Goal: Find specific page/section

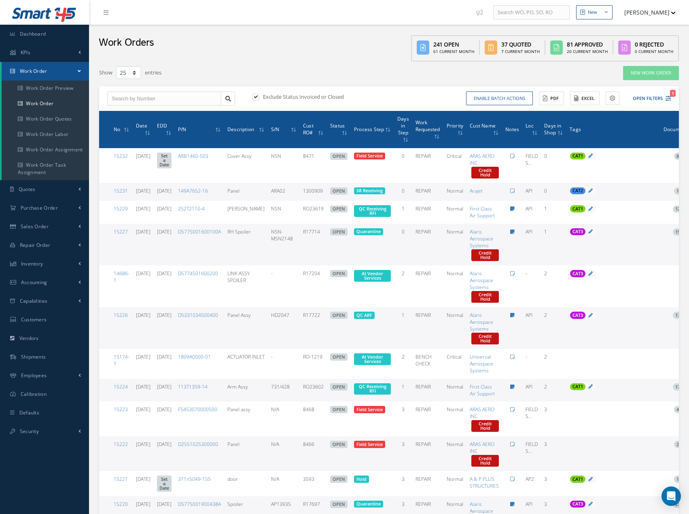
select select "25"
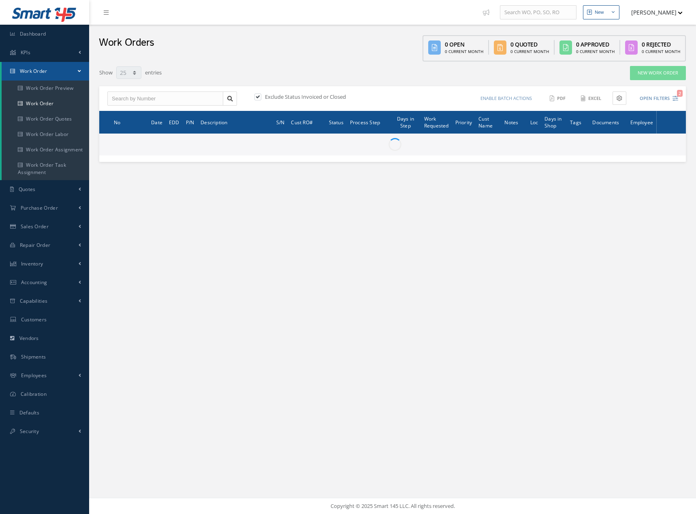
select select "25"
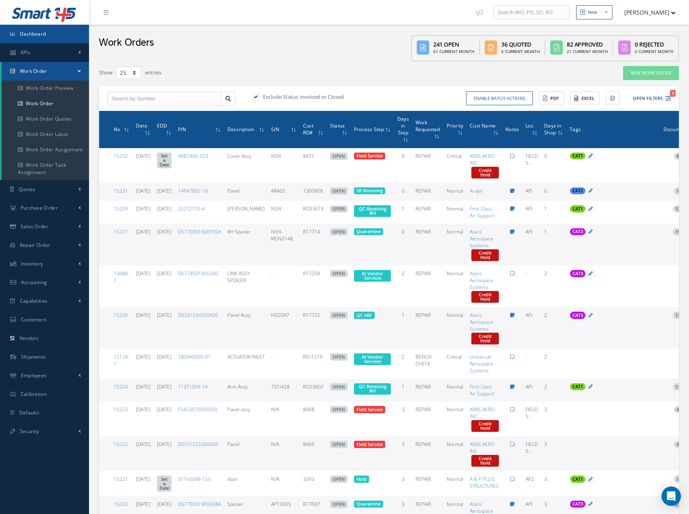
click at [39, 36] on span "Dashboard" at bounding box center [33, 33] width 26 height 7
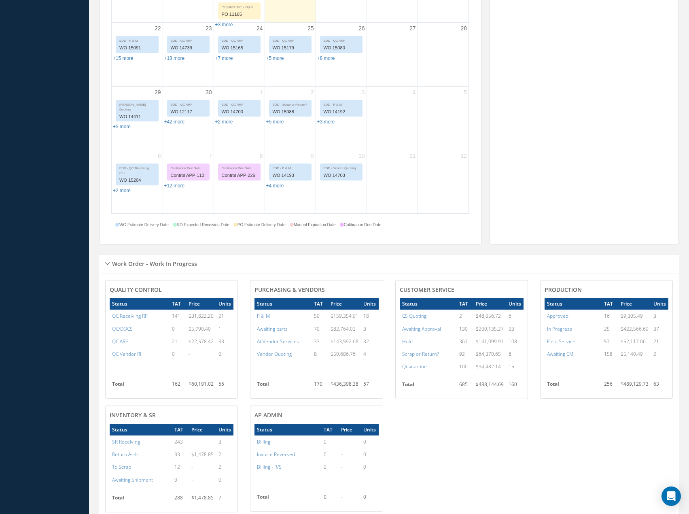
scroll to position [667, 0]
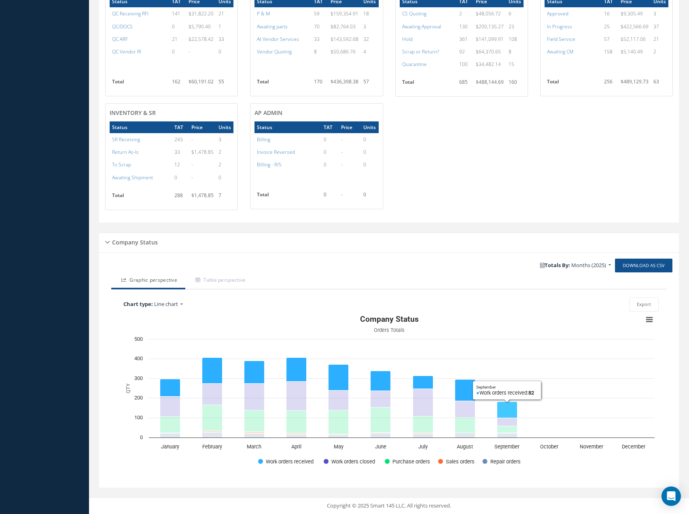
click at [508, 410] on icon "September, 82. Work orders received." at bounding box center [508, 410] width 20 height 16
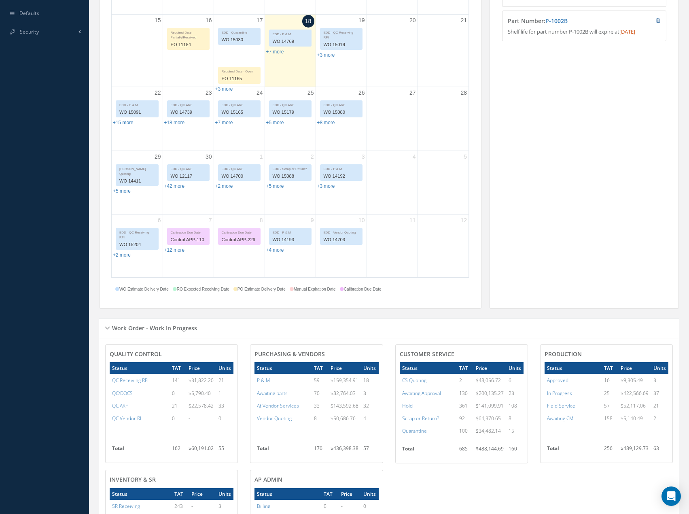
scroll to position [0, 0]
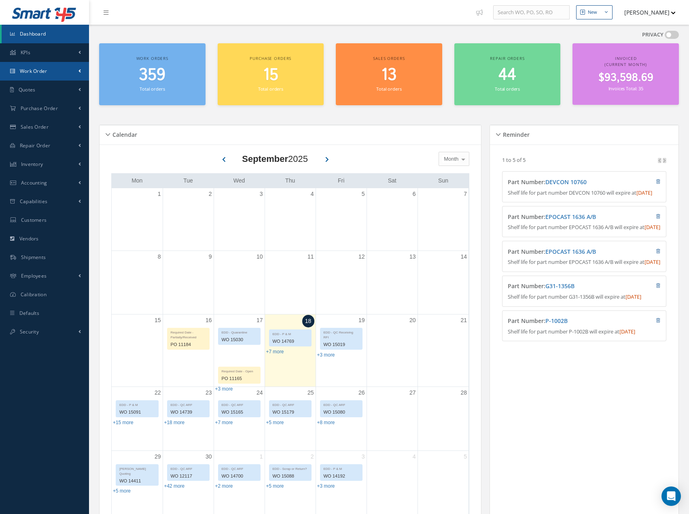
click at [71, 75] on link "Work Order" at bounding box center [44, 71] width 89 height 19
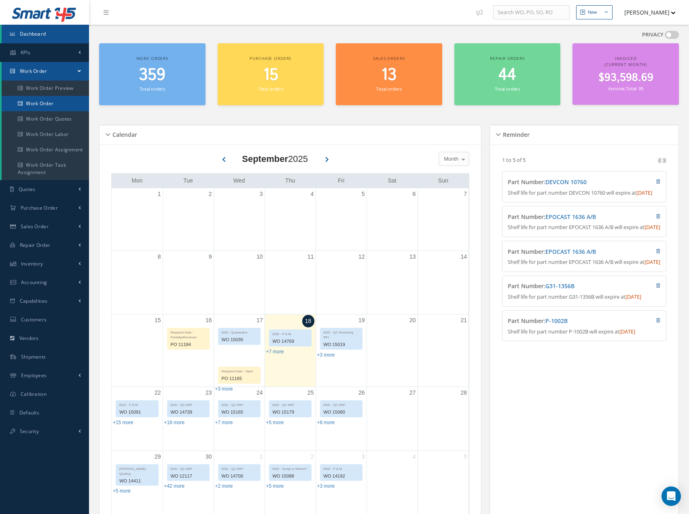
click at [66, 107] on link "Work Order" at bounding box center [45, 103] width 87 height 15
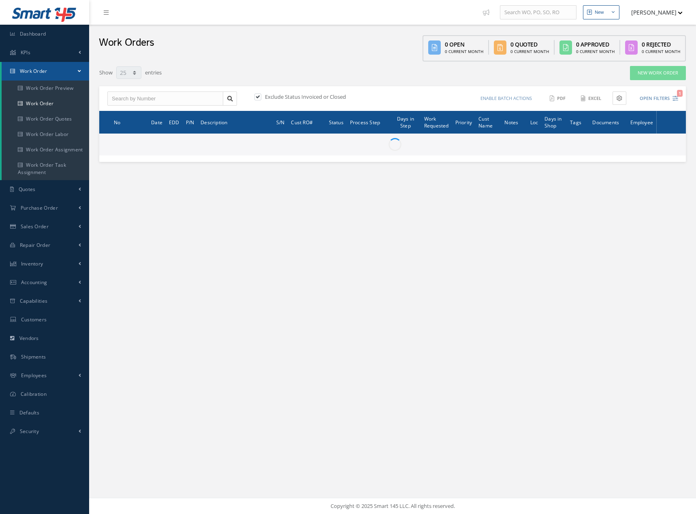
select select "25"
click at [172, 99] on input "text" at bounding box center [165, 98] width 116 height 15
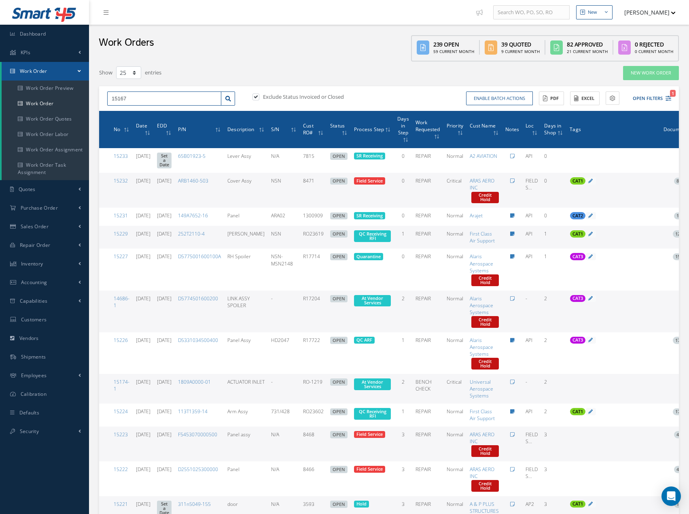
type input "15167"
